Goal: Task Accomplishment & Management: Use online tool/utility

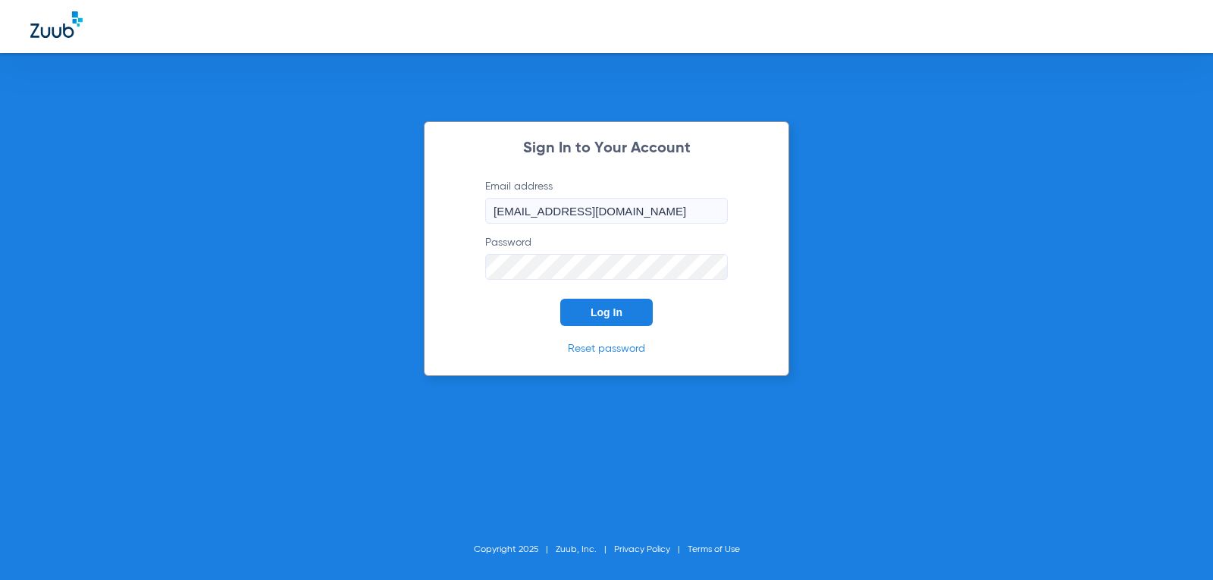
click at [628, 318] on button "Log In" at bounding box center [606, 312] width 92 height 27
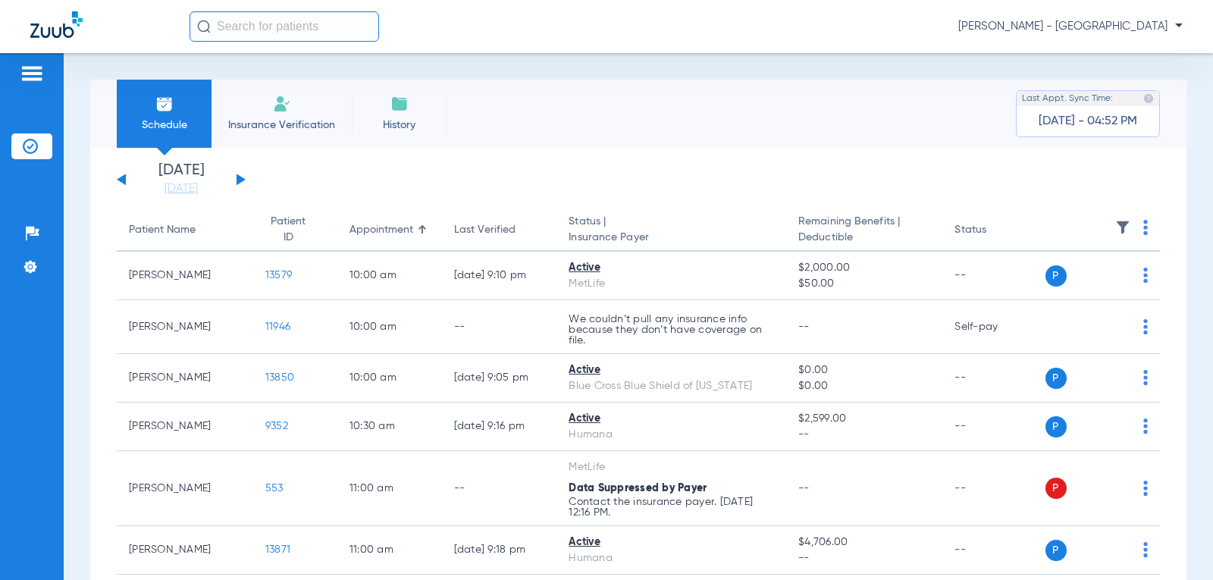
click at [239, 171] on div "Sunday 06-29-2025 Monday 06-30-2025 Tuesday 07-01-2025 Wednesday 07-02-2025 Thu…" at bounding box center [181, 179] width 129 height 33
click at [239, 180] on button at bounding box center [241, 179] width 9 height 11
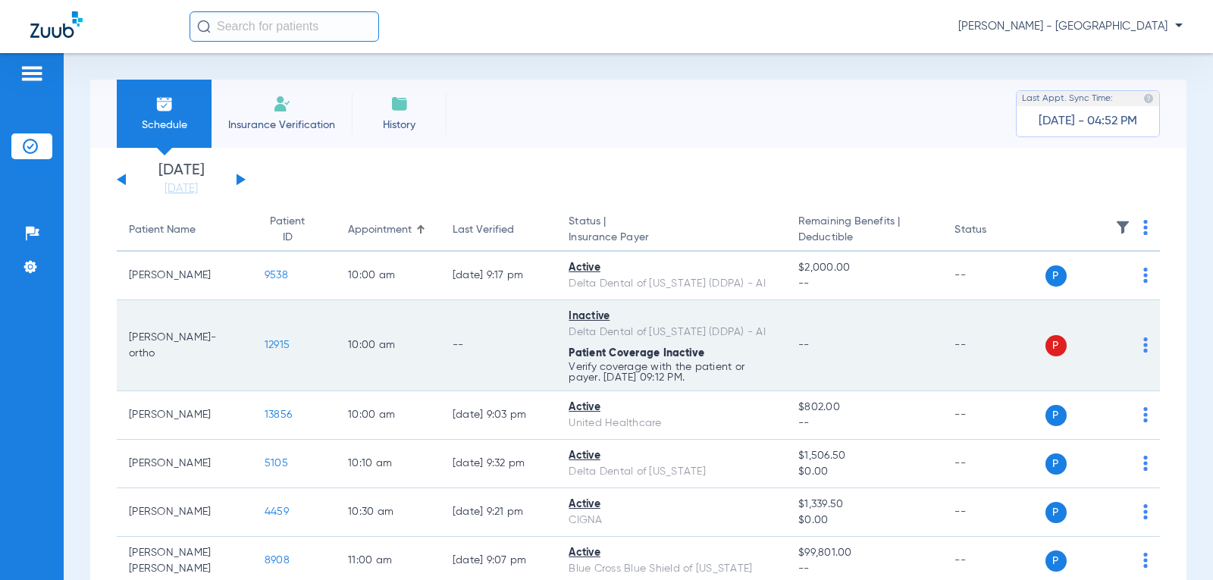
click at [622, 376] on p "Verify coverage with the patient or payer. 09/01/25 09:12 PM." at bounding box center [671, 372] width 205 height 21
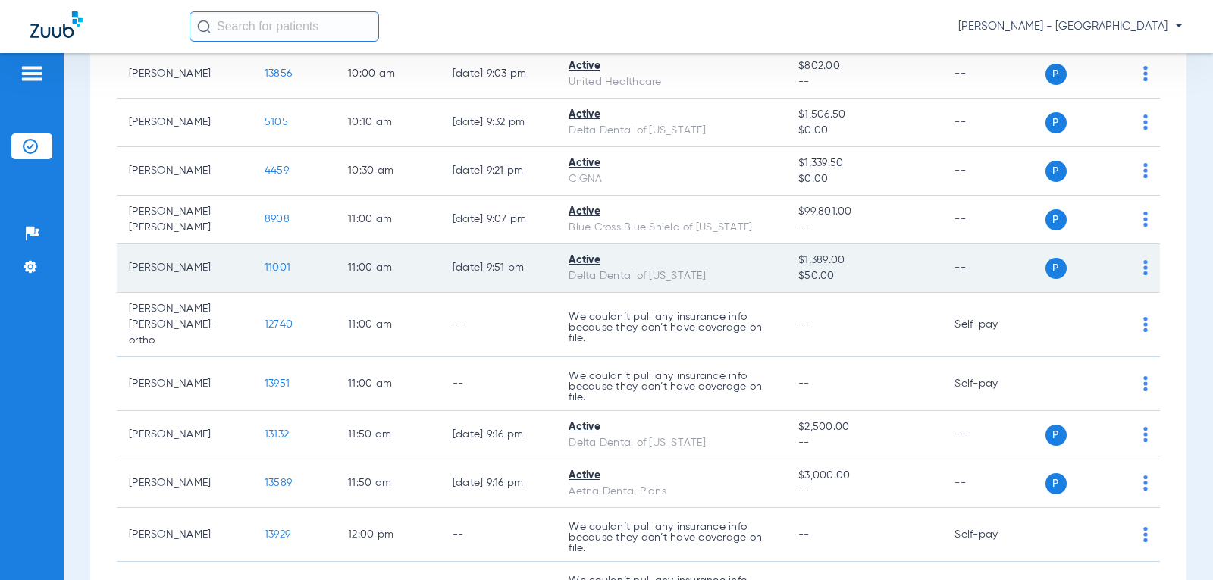
scroll to position [379, 0]
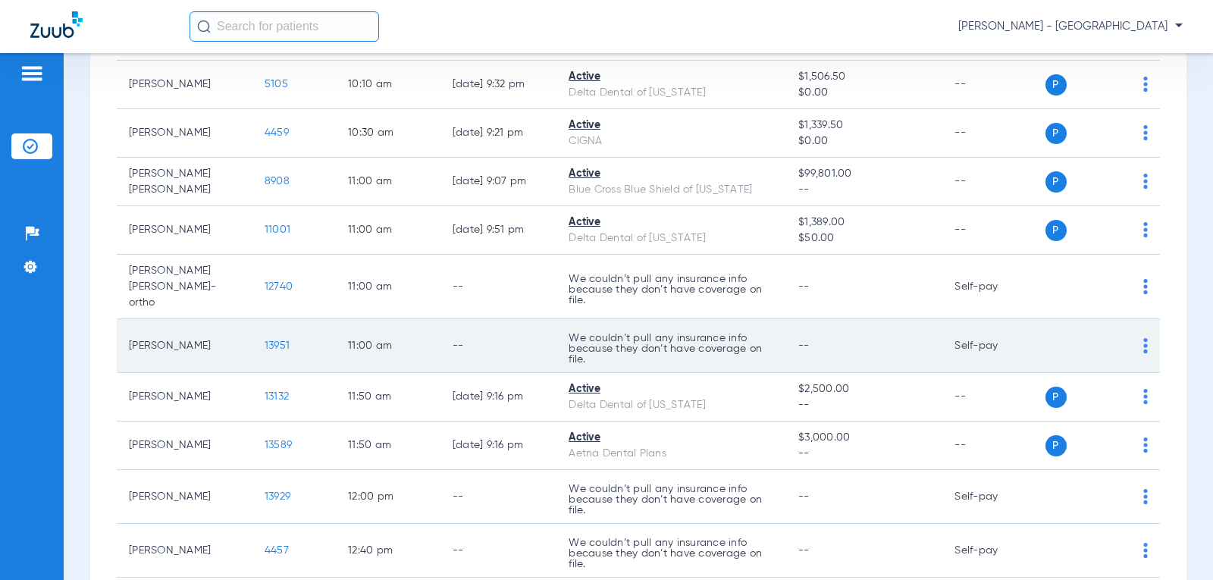
click at [619, 346] on p "We couldn’t pull any insurance info because they don’t have coverage on file." at bounding box center [671, 349] width 205 height 32
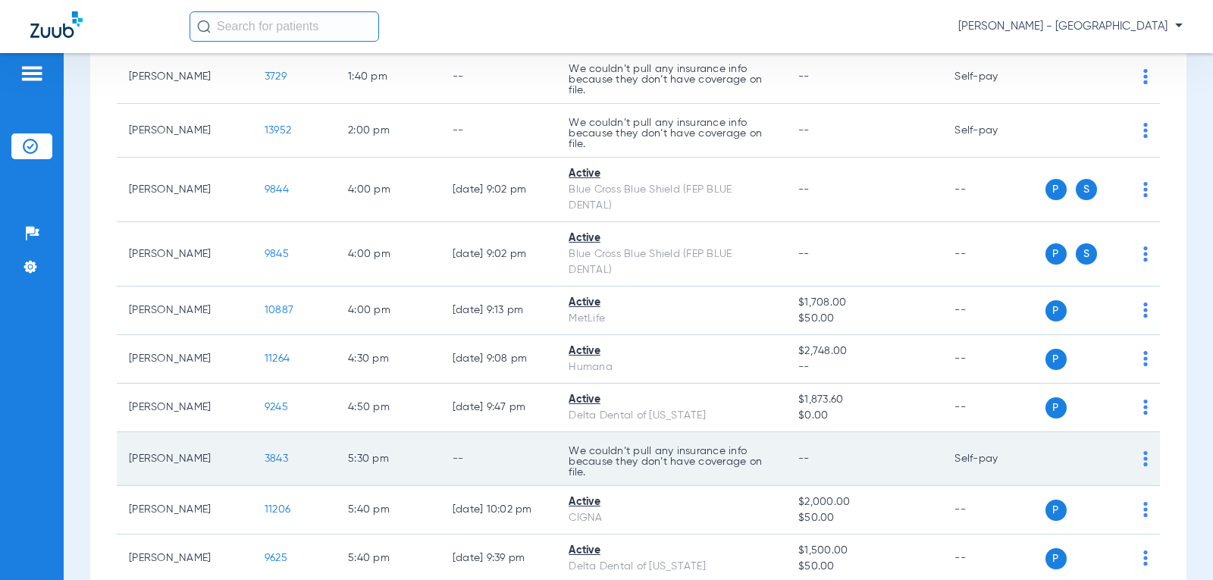
scroll to position [1114, 0]
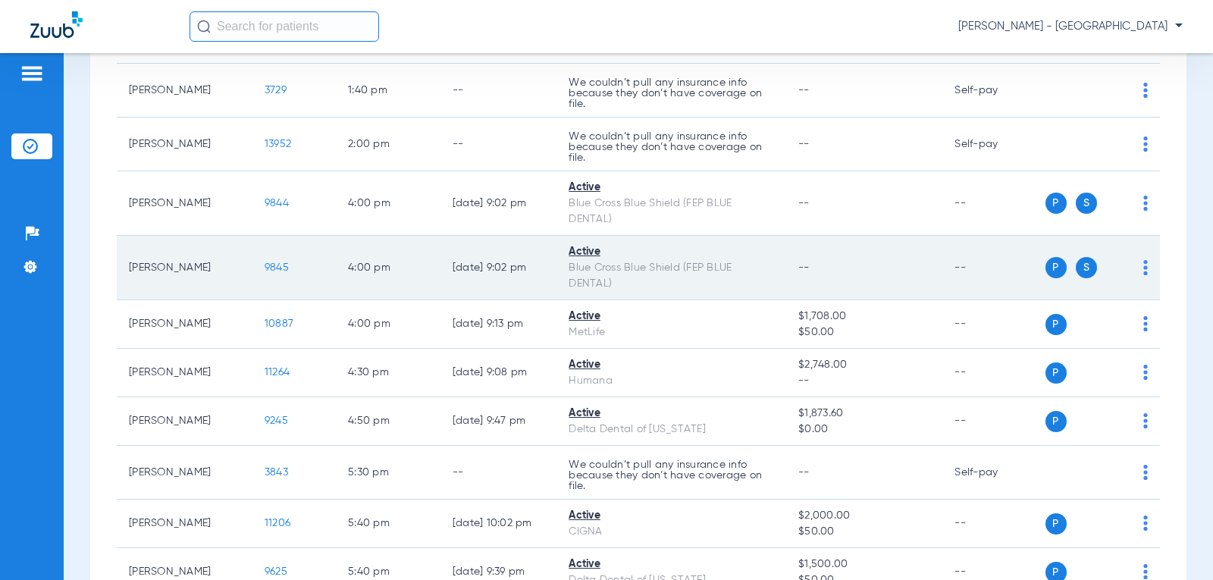
click at [265, 262] on span "9845" at bounding box center [277, 267] width 24 height 11
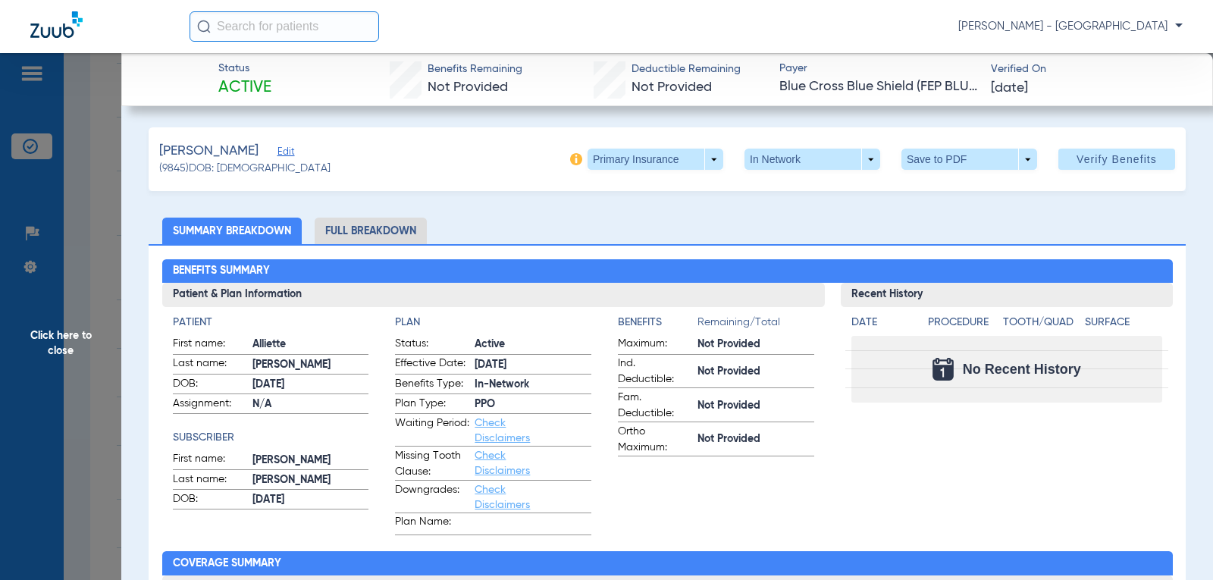
click at [61, 349] on span "Click here to close" at bounding box center [60, 343] width 121 height 580
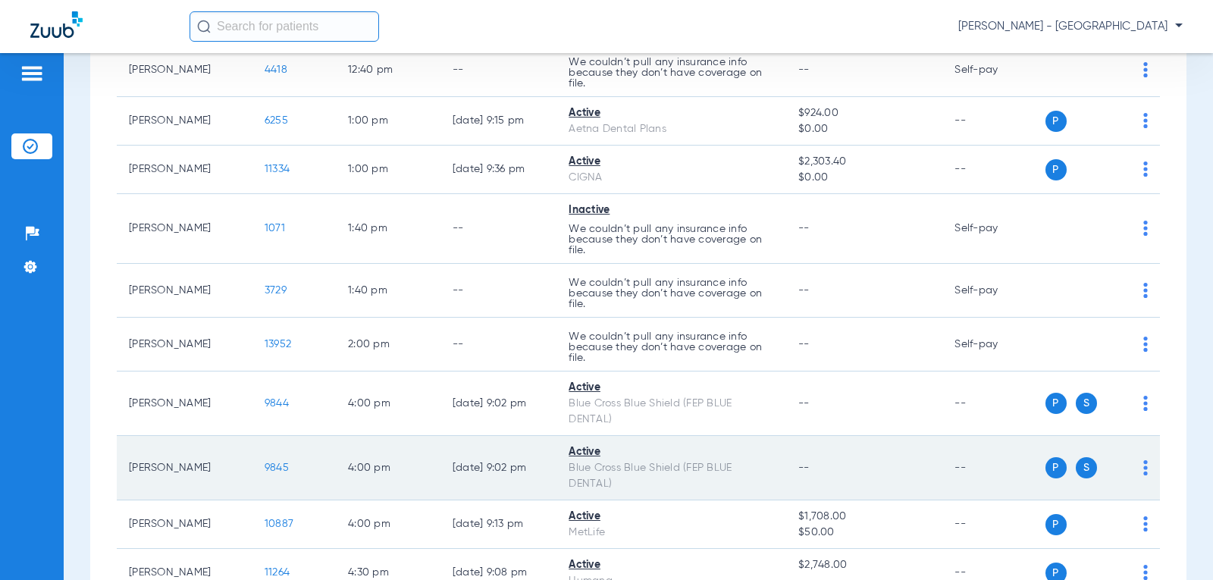
scroll to position [886, 0]
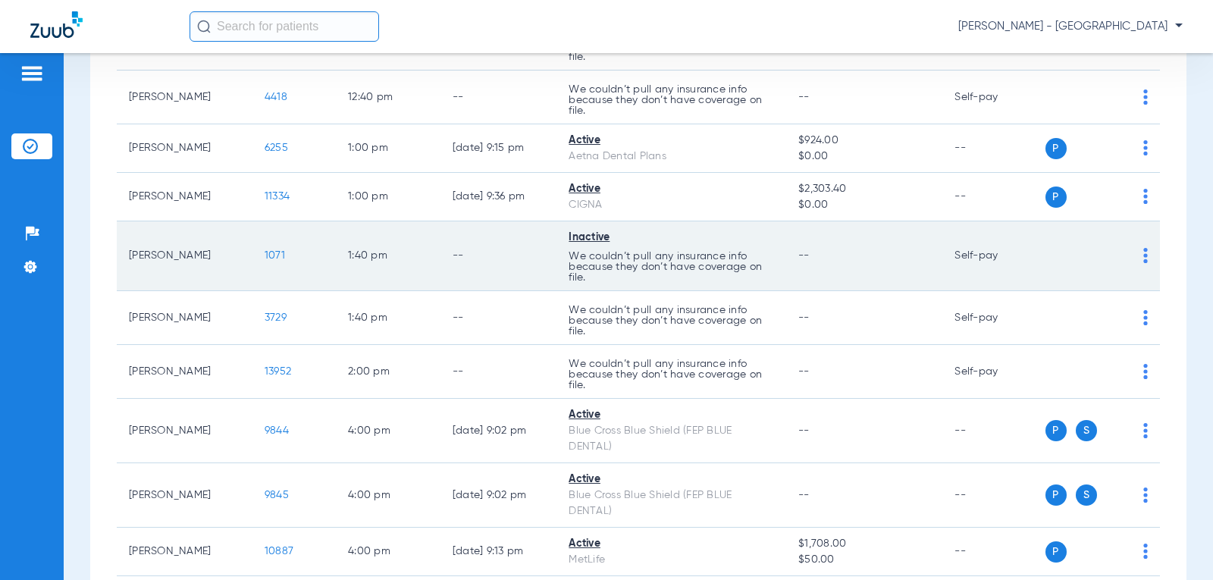
click at [638, 262] on p "We couldn’t pull any insurance info because they don’t have coverage on file." at bounding box center [671, 267] width 205 height 32
